Goal: Transaction & Acquisition: Purchase product/service

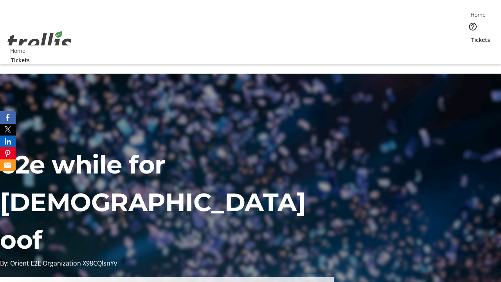
click at [471, 36] on span "Tickets" at bounding box center [480, 40] width 19 height 8
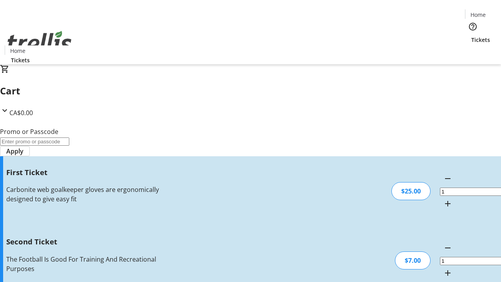
click at [443, 268] on mat-icon "Increment by one" at bounding box center [447, 272] width 9 height 9
type input "2"
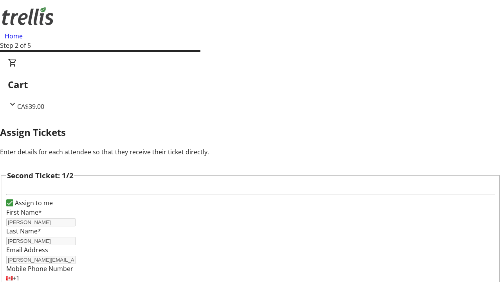
type input "[EMAIL_ADDRESS][DOMAIN_NAME]"
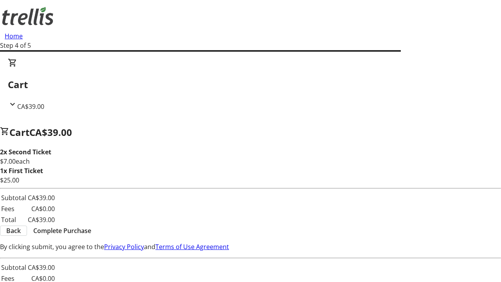
click at [21, 232] on span "Back" at bounding box center [13, 230] width 14 height 9
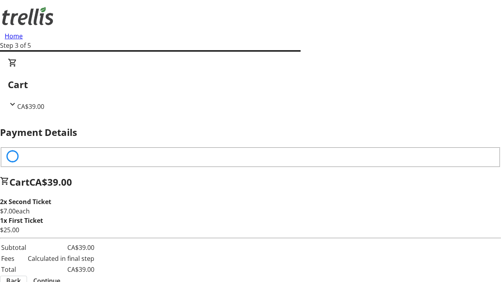
click at [21, 276] on span "Back" at bounding box center [13, 280] width 14 height 9
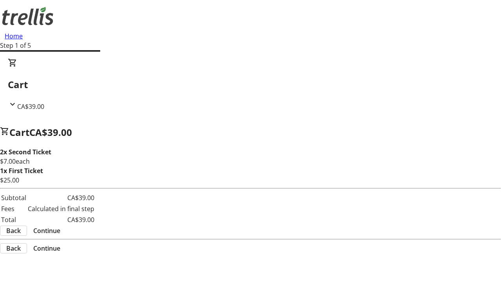
click at [60, 232] on span "Continue" at bounding box center [46, 230] width 27 height 9
